Goal: Task Accomplishment & Management: Use online tool/utility

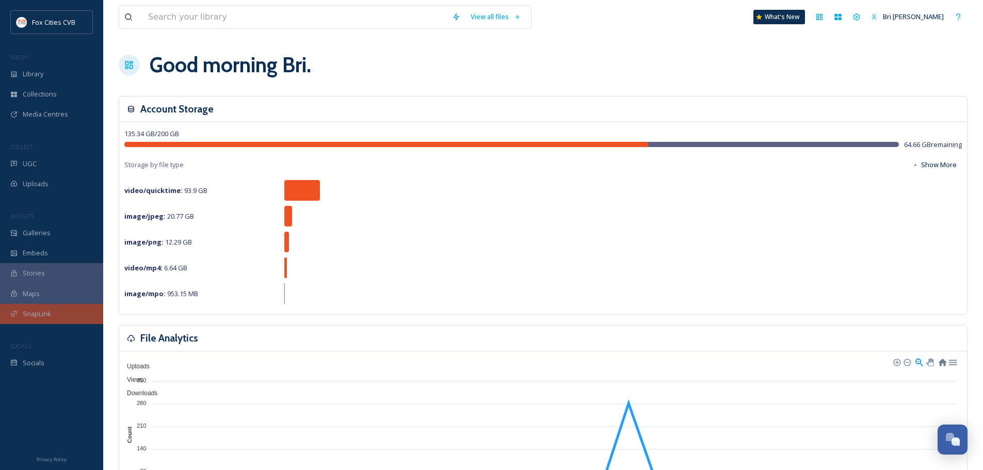
click at [47, 312] on span "SnapLink" at bounding box center [37, 314] width 28 height 10
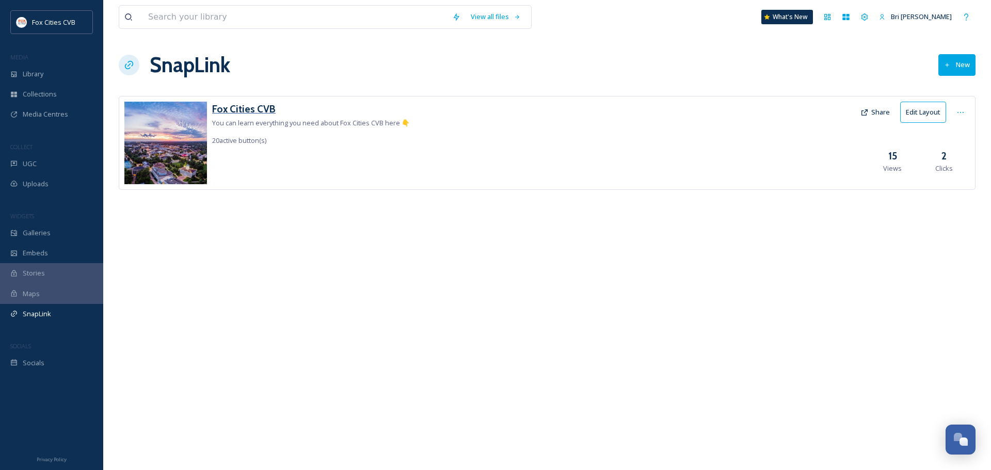
click at [251, 110] on h3 "Fox Cities CVB" at bounding box center [311, 109] width 198 height 15
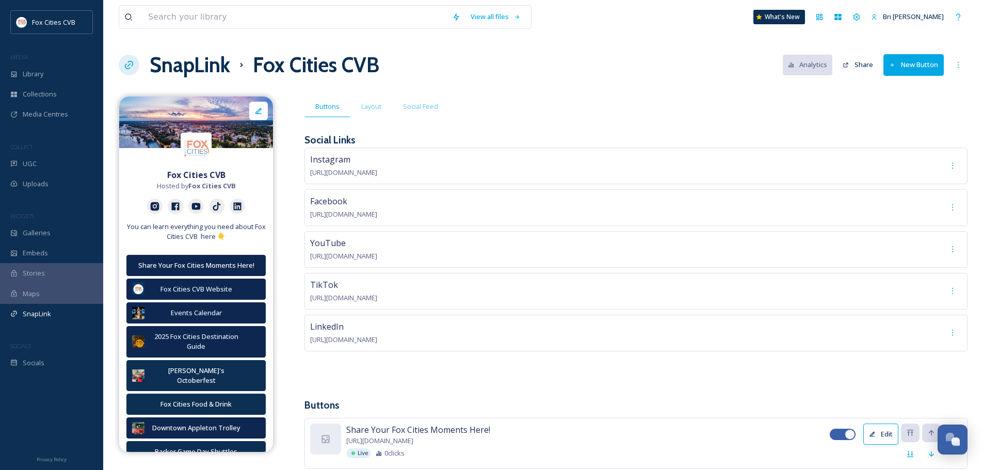
click at [896, 70] on button "New Button" at bounding box center [913, 64] width 60 height 21
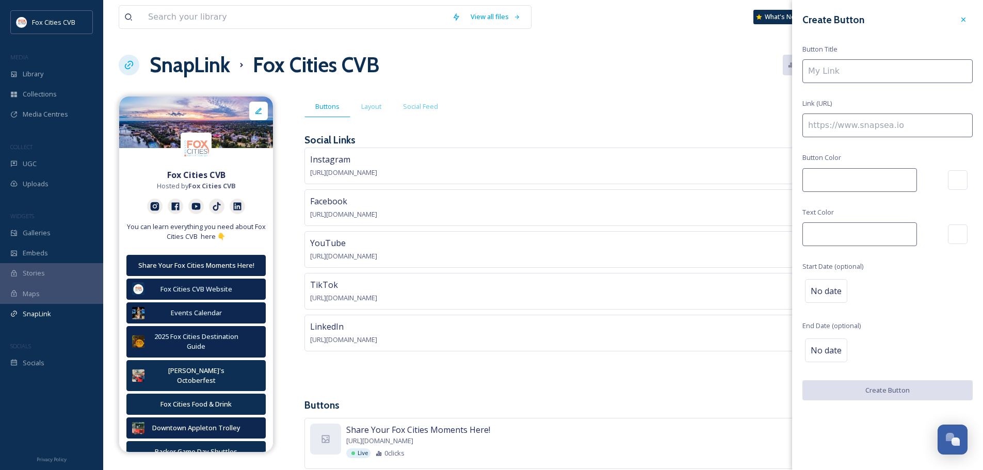
type input "#00a7e3"
type input "#ffffff"
click at [896, 70] on input at bounding box center [887, 71] width 170 height 24
click at [864, 70] on input "Fox Cities Exhibtion Center" at bounding box center [887, 71] width 170 height 24
type input "Fox Cities Exhibition Center"
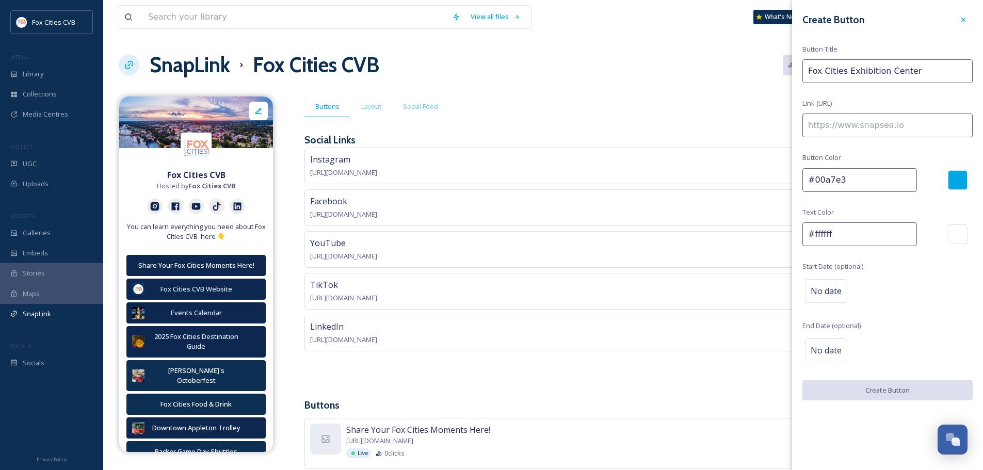
click at [870, 123] on input at bounding box center [887, 126] width 170 height 24
paste input "[URL][DOMAIN_NAME]"
type input "[URL][DOMAIN_NAME]"
click at [957, 181] on div at bounding box center [958, 180] width 20 height 20
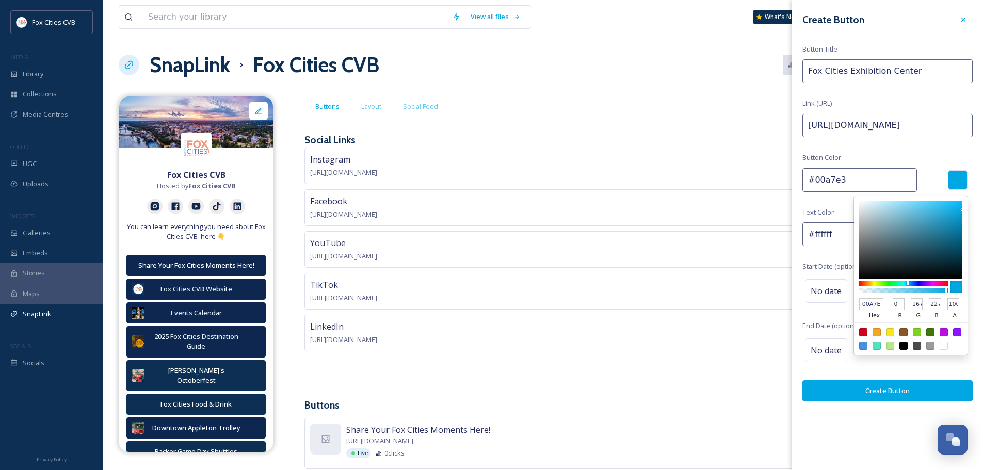
scroll to position [0, 0]
click at [878, 180] on input "#00a7e3" at bounding box center [859, 180] width 115 height 24
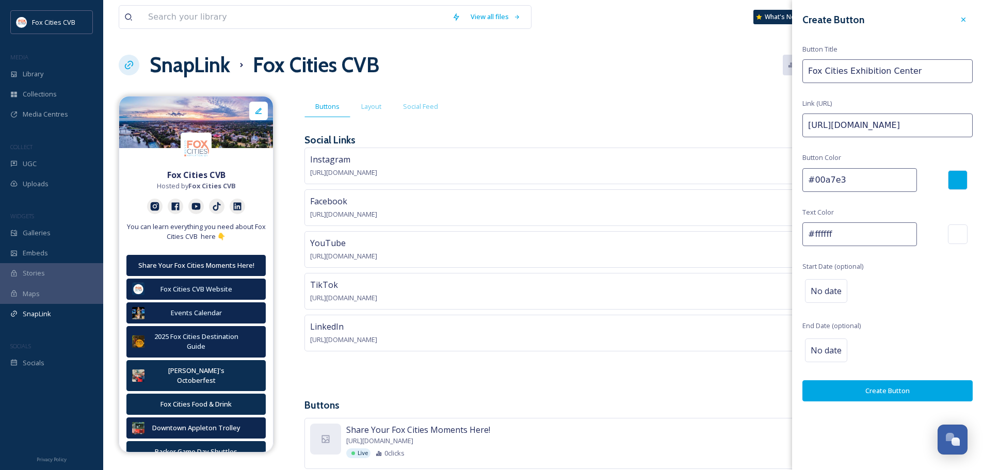
click at [878, 180] on input "#00a7e3" at bounding box center [859, 180] width 115 height 24
click at [868, 215] on div "Create Button Button Title Fox Cities Exhibition Center Link (URL) [URL][DOMAIN…" at bounding box center [887, 206] width 191 height 412
click at [967, 183] on div at bounding box center [960, 180] width 25 height 20
click at [851, 178] on input "0C2F53" at bounding box center [859, 180] width 115 height 24
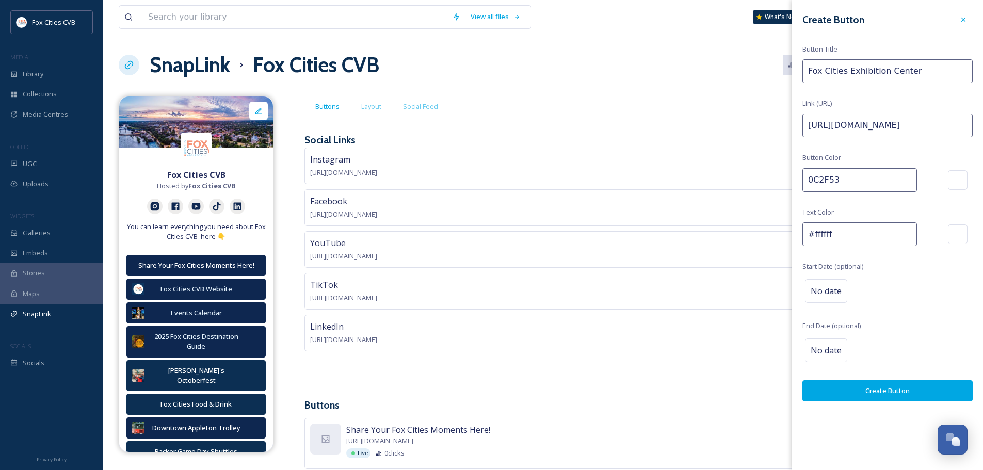
click at [851, 178] on input "0C2F53" at bounding box center [859, 180] width 115 height 24
click at [810, 182] on input "0C2F53" at bounding box center [859, 180] width 115 height 24
type input "#0C2F53"
click at [851, 211] on div "Create Button Button Title Fox Cities Exhibition Center Link (URL) [URL][DOMAIN…" at bounding box center [887, 206] width 191 height 412
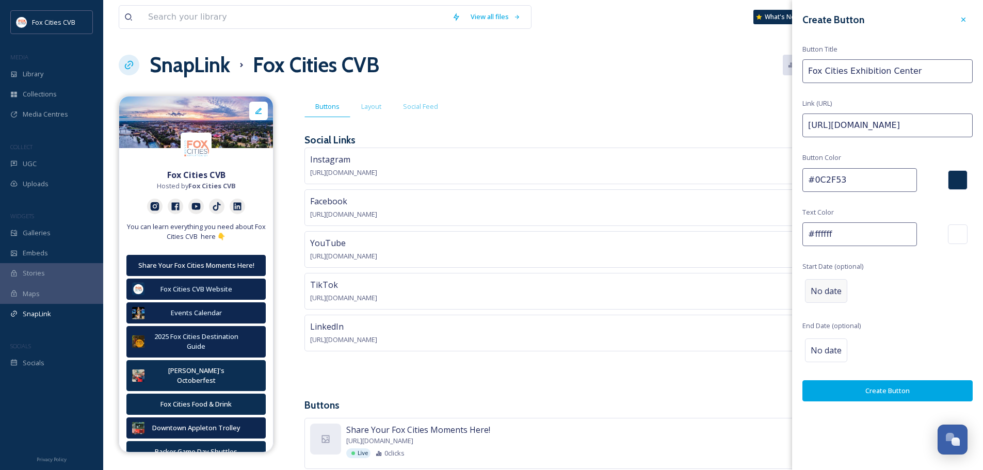
click at [827, 291] on span "No date" at bounding box center [826, 291] width 31 height 12
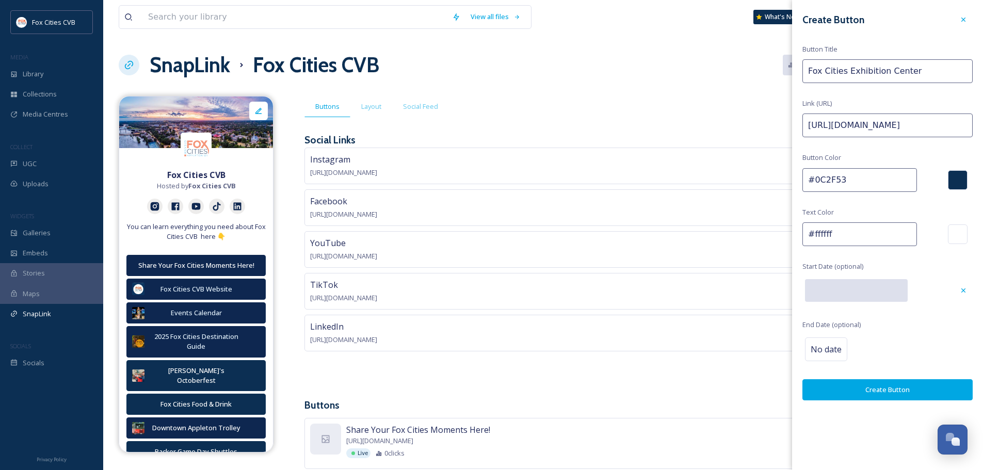
click at [835, 292] on input "text" at bounding box center [856, 290] width 103 height 23
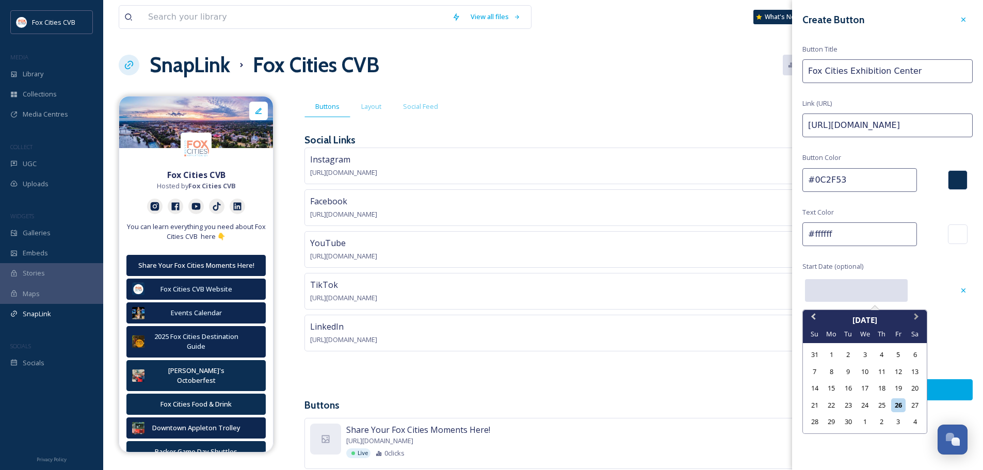
click at [912, 313] on button "Next Month" at bounding box center [917, 319] width 17 height 17
click at [810, 318] on button "Previous Month" at bounding box center [812, 319] width 17 height 17
click at [849, 402] on div "21" at bounding box center [848, 405] width 14 height 14
type input "[DATE]"
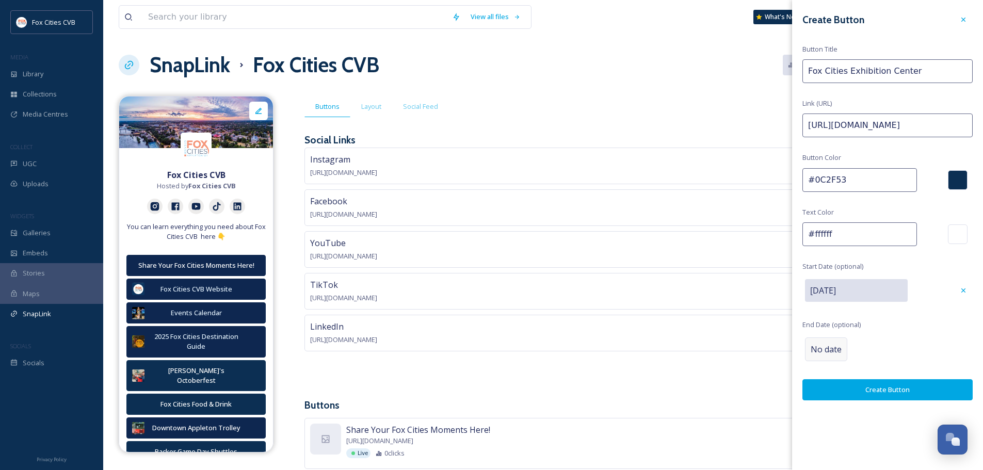
click at [836, 340] on div "No date" at bounding box center [826, 349] width 42 height 24
click at [876, 350] on input "text" at bounding box center [856, 349] width 103 height 23
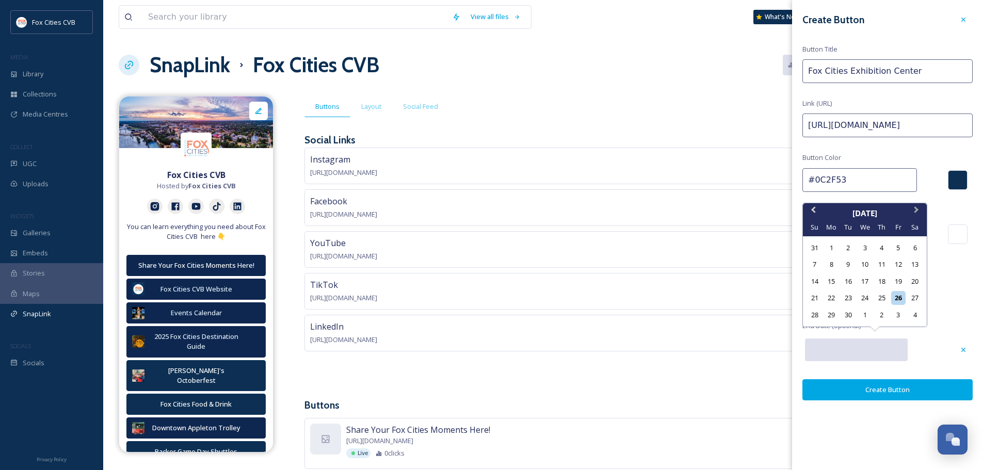
click at [916, 212] on span "Next Month" at bounding box center [916, 211] width 0 height 15
click at [897, 314] on div "31" at bounding box center [898, 315] width 14 height 14
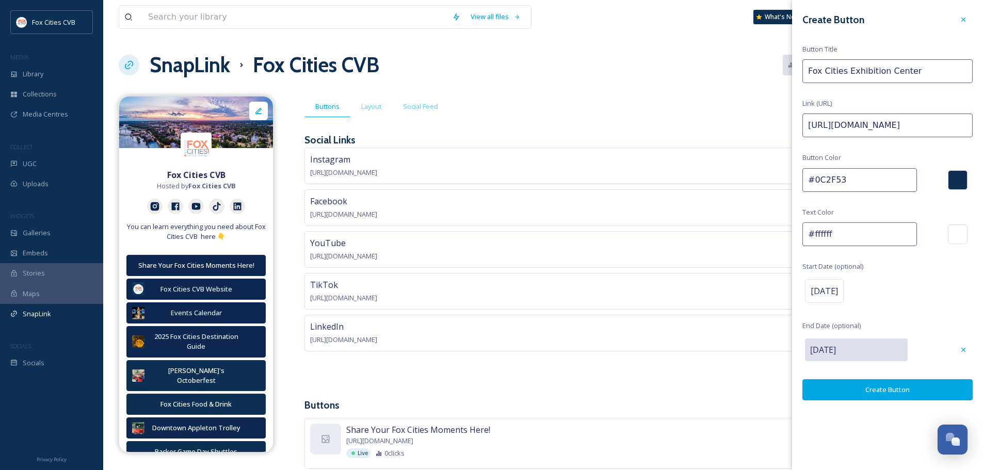
type input "[DATE]"
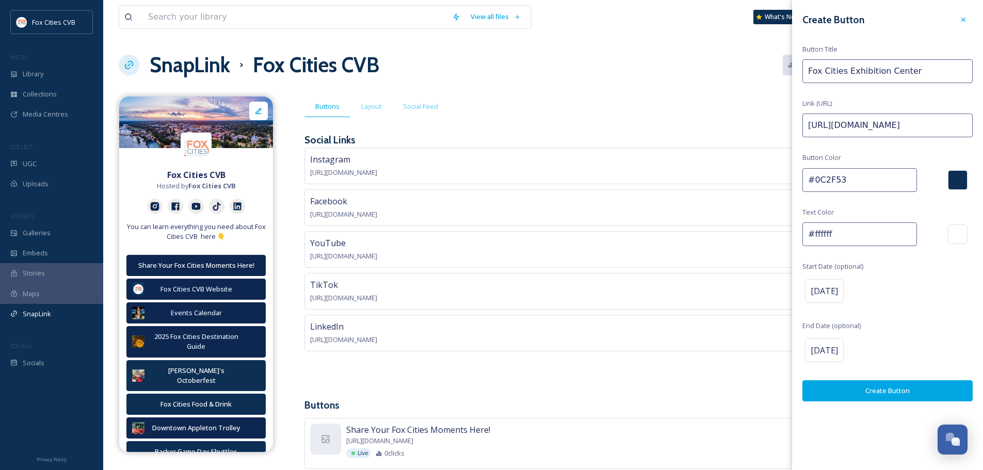
click at [880, 387] on button "Create Button" at bounding box center [887, 390] width 170 height 21
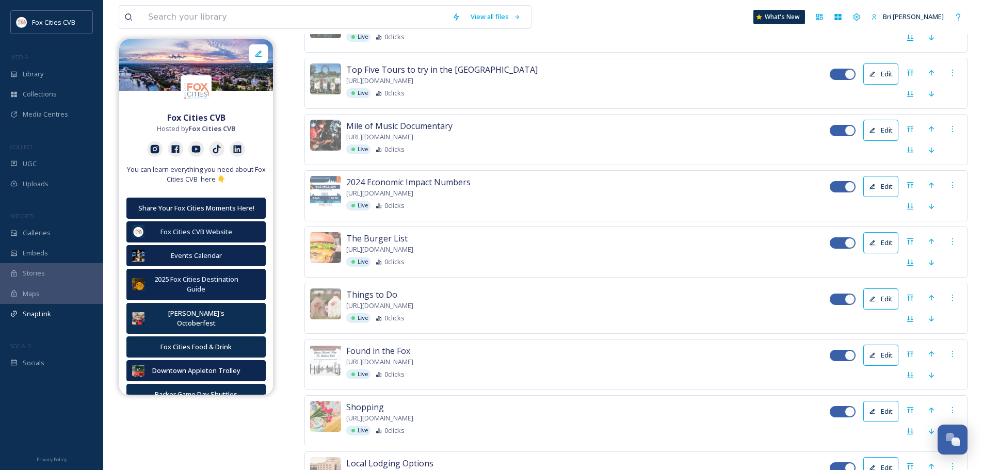
scroll to position [1152, 0]
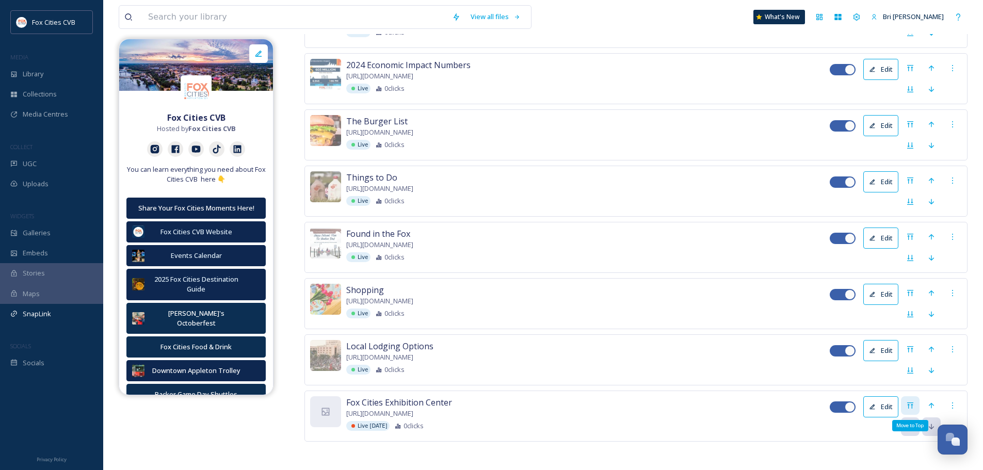
click at [913, 402] on icon at bounding box center [910, 405] width 6 height 6
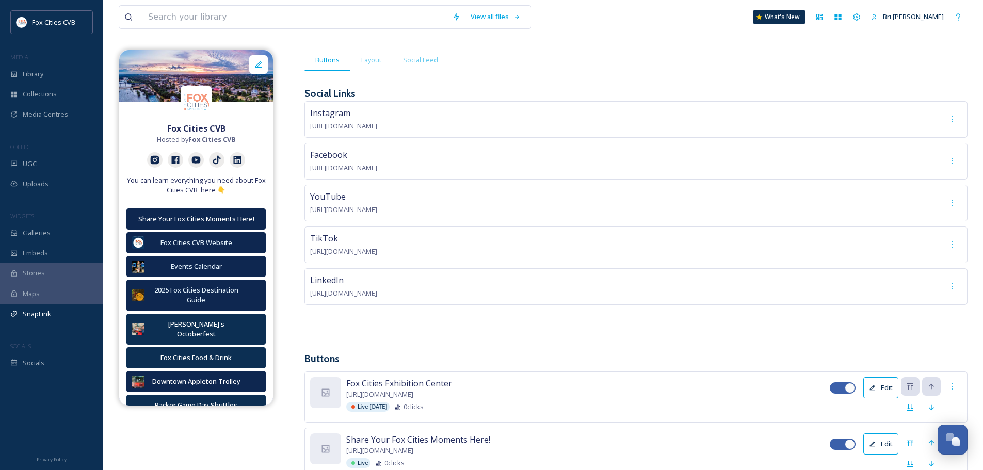
scroll to position [79, 0]
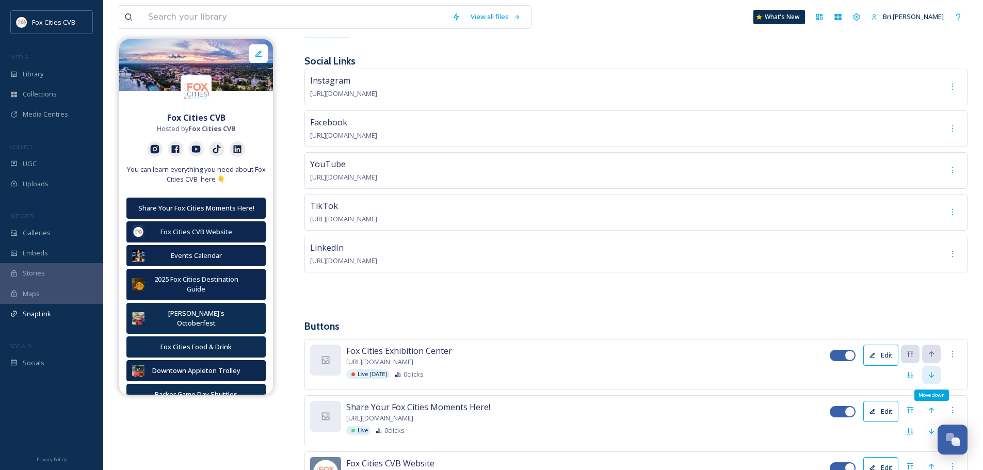
click at [932, 373] on icon at bounding box center [931, 375] width 8 height 8
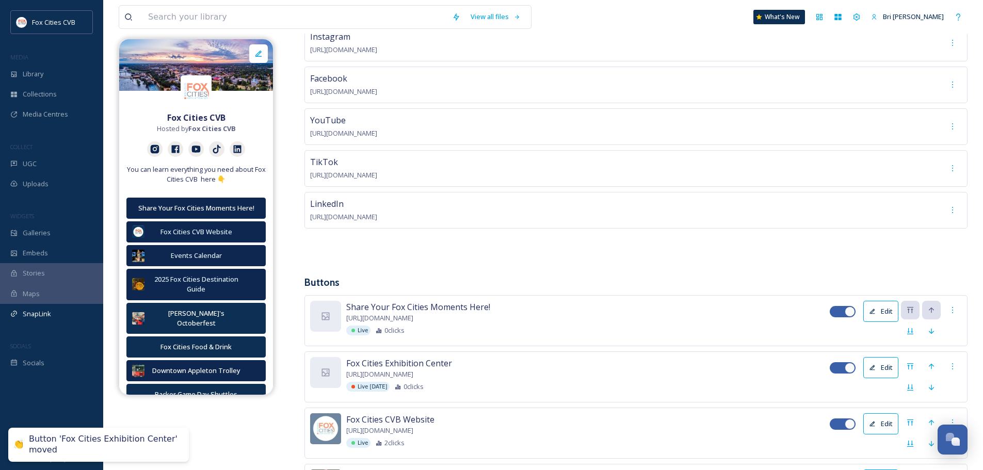
scroll to position [337, 0]
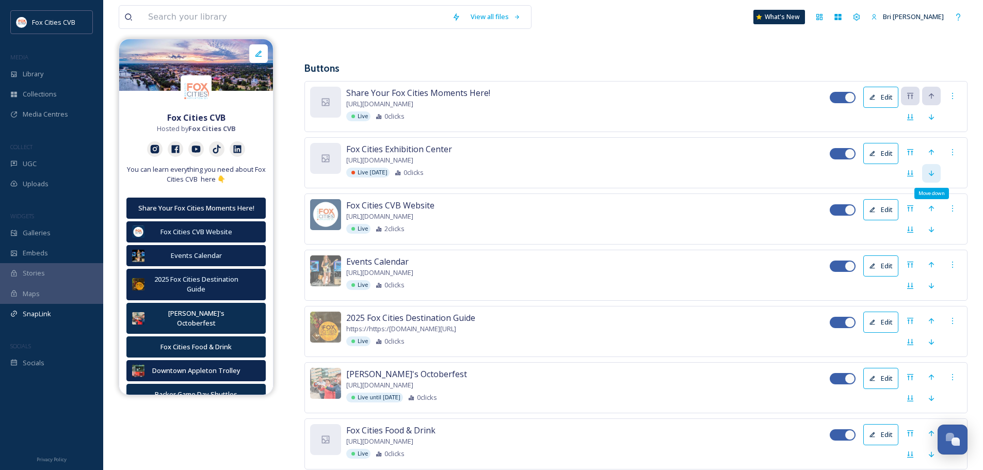
click at [930, 172] on icon at bounding box center [931, 173] width 8 height 8
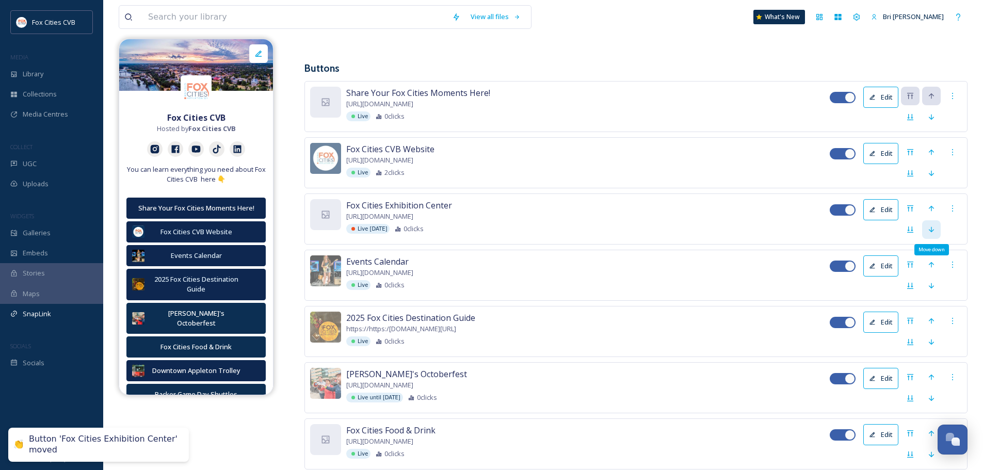
click at [934, 227] on icon at bounding box center [931, 229] width 8 height 8
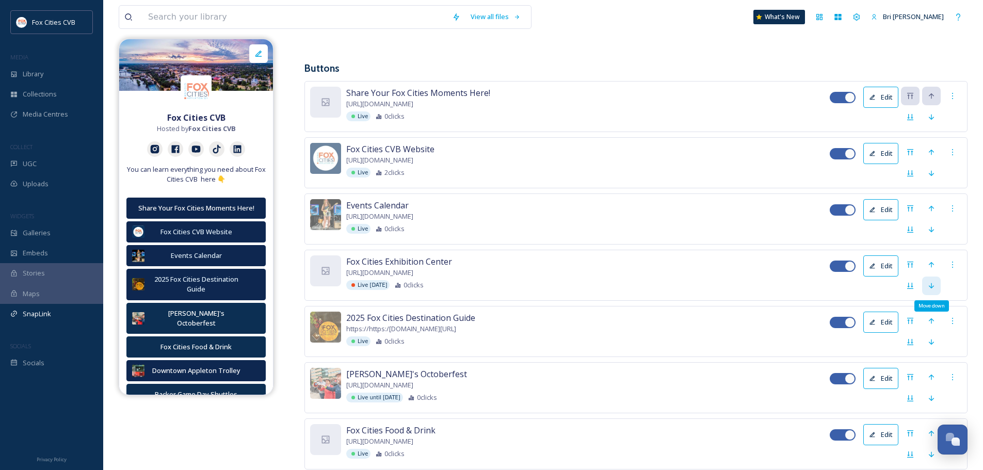
click at [932, 282] on icon at bounding box center [931, 286] width 8 height 8
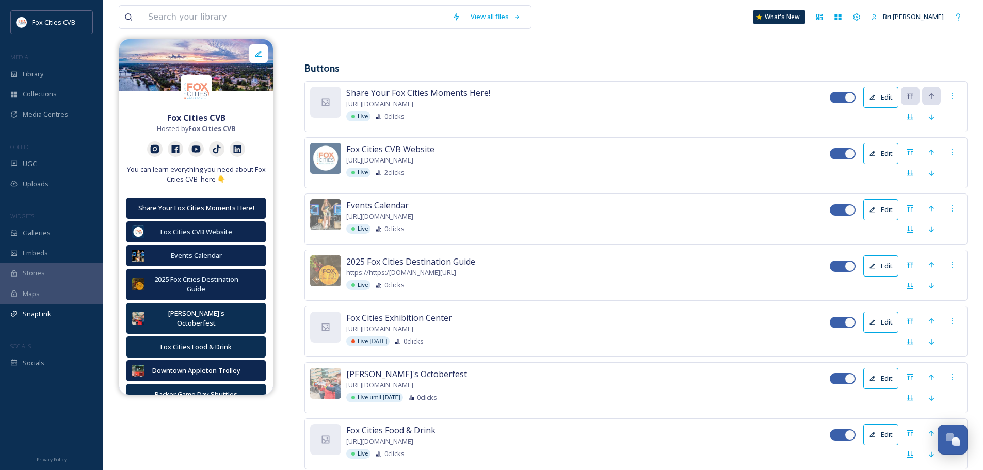
click at [888, 318] on button "Edit" at bounding box center [880, 322] width 35 height 21
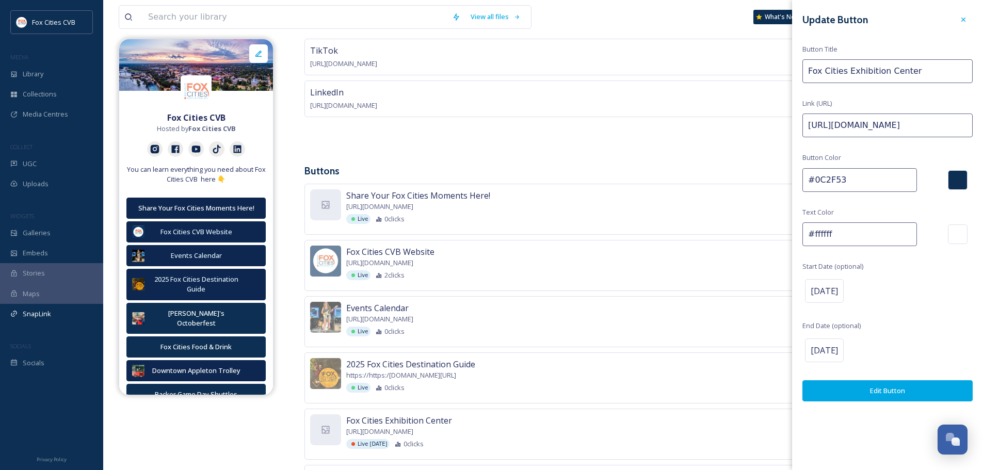
scroll to position [285, 0]
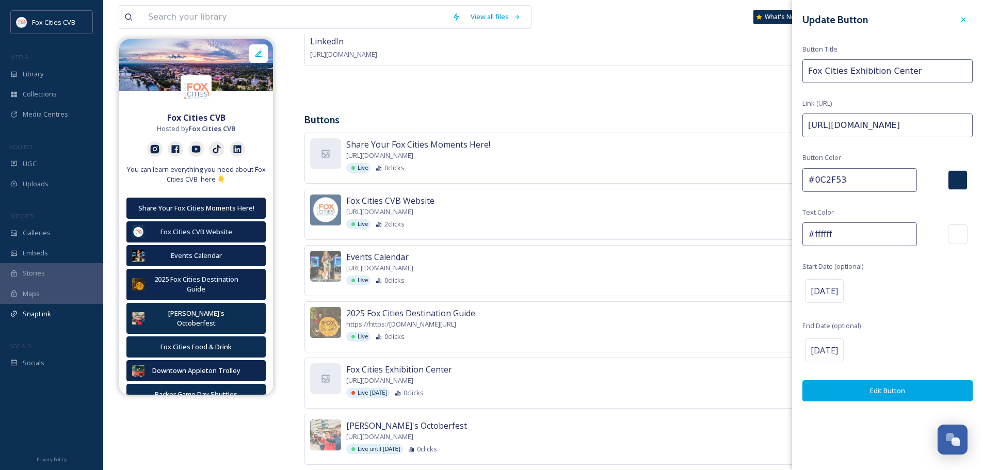
click at [963, 19] on icon at bounding box center [963, 19] width 8 height 8
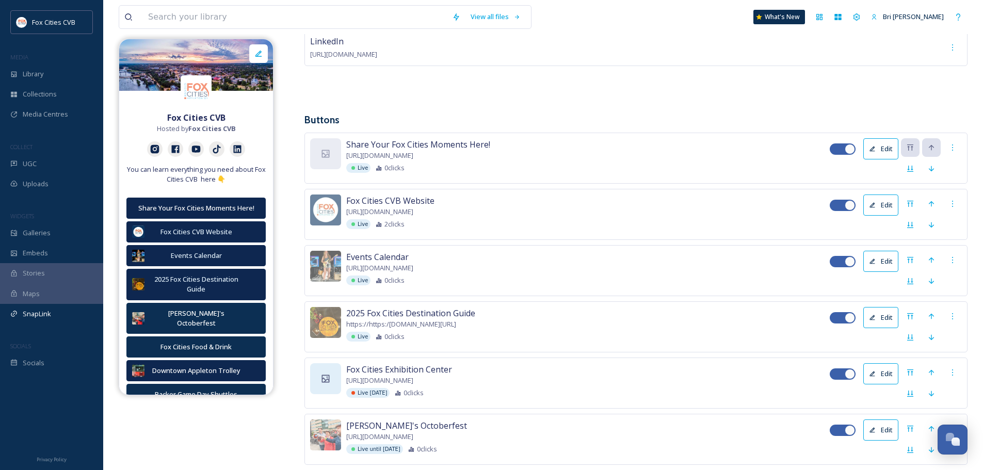
click at [314, 376] on div at bounding box center [325, 378] width 31 height 31
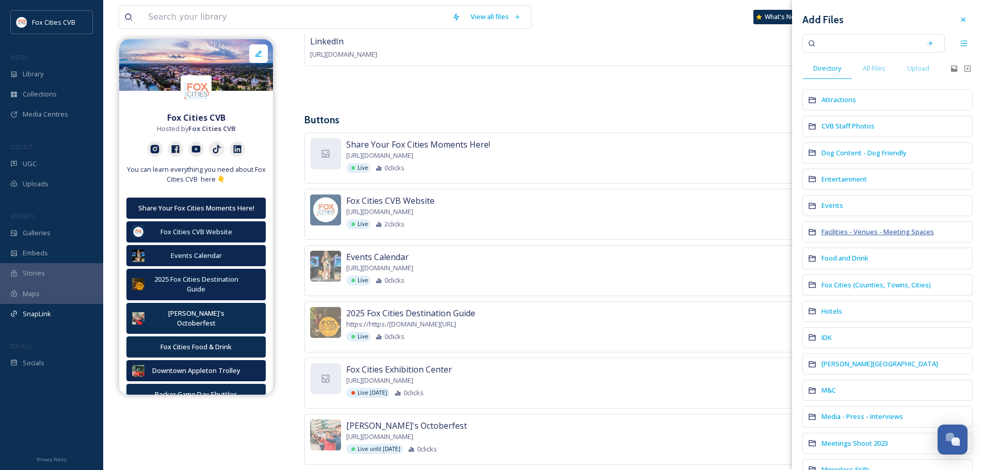
click at [824, 232] on span "Facilities - Venues - Meeting Spaces" at bounding box center [877, 231] width 112 height 9
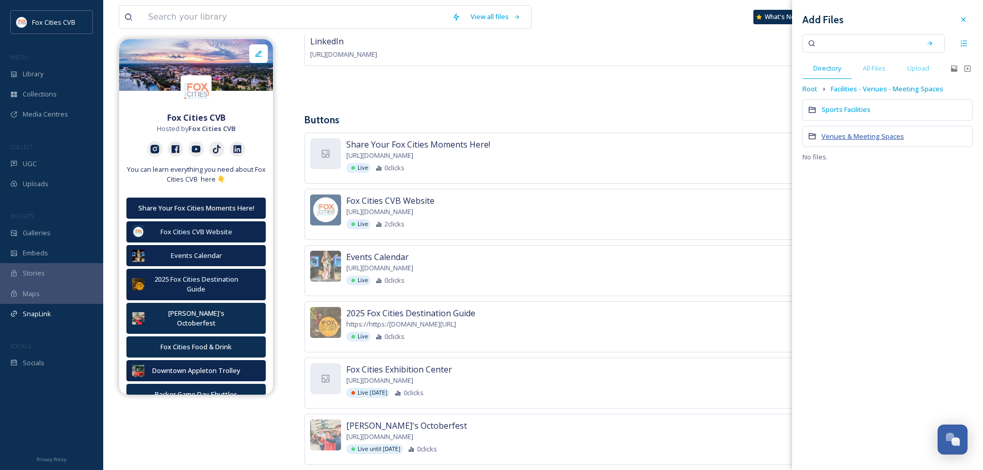
click at [853, 137] on span "Venues & Meeting Spaces" at bounding box center [862, 136] width 83 height 9
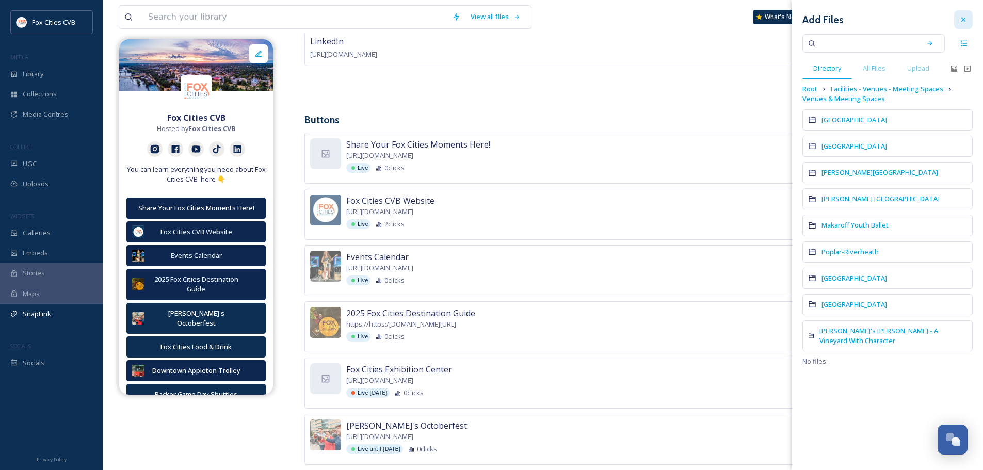
click at [960, 19] on icon at bounding box center [963, 19] width 8 height 8
